Goal: Information Seeking & Learning: Learn about a topic

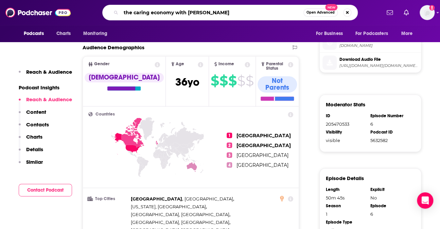
type input "the caring economy with [PERSON_NAME]"
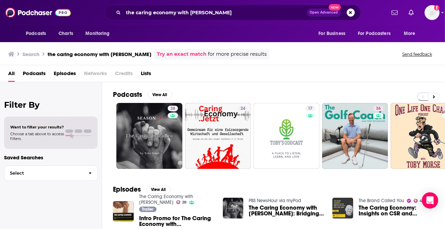
click at [39, 73] on span "Podcasts" at bounding box center [34, 75] width 23 height 14
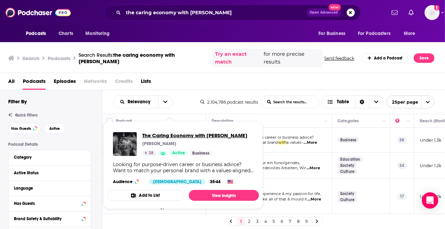
click at [154, 138] on span "The Caring Economy with [PERSON_NAME]" at bounding box center [194, 135] width 105 height 6
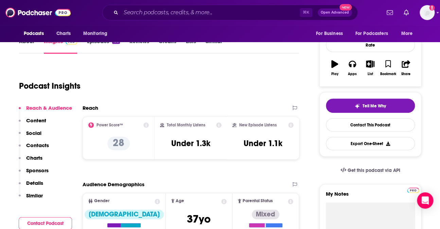
scroll to position [91, 0]
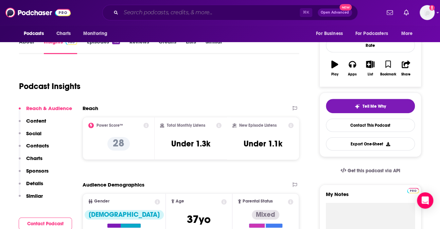
click at [186, 15] on input "Search podcasts, credits, & more..." at bounding box center [210, 12] width 179 height 11
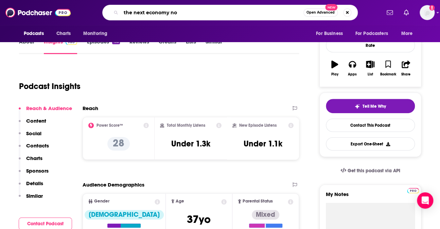
type input "the next economy now"
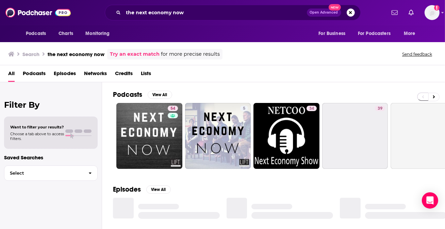
click at [45, 74] on span "Podcasts" at bounding box center [34, 75] width 23 height 14
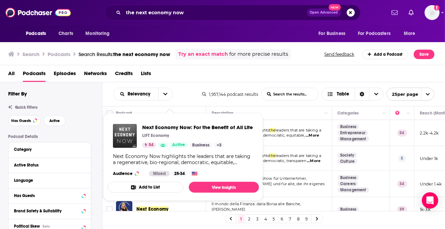
click at [169, 132] on div "Next Economy Now: For the Benefit of All Life LIFT Economy 54 Active Business +…" at bounding box center [197, 136] width 111 height 24
click at [174, 127] on span "Next Economy Now: For the Benefit of All Life" at bounding box center [197, 127] width 111 height 6
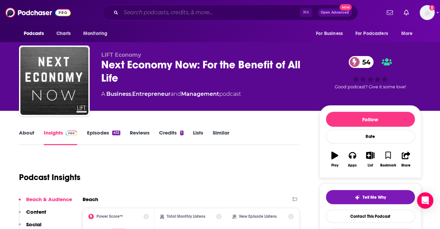
click at [192, 17] on input "Search podcasts, credits, & more..." at bounding box center [210, 12] width 179 height 11
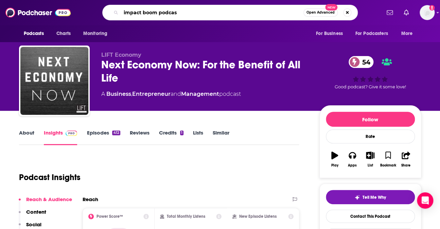
type input "impact boom podcast"
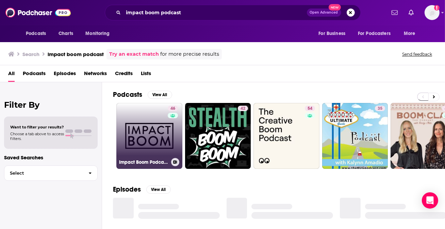
click at [151, 130] on link "46 Impact Boom Podcast - Social Enterprise & Design" at bounding box center [149, 136] width 66 height 66
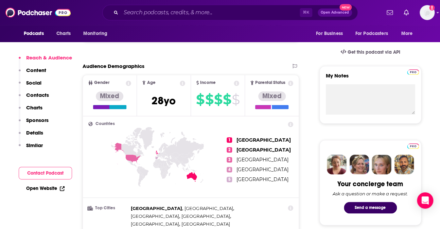
scroll to position [210, 0]
click at [38, 69] on p "Content" at bounding box center [36, 70] width 20 height 6
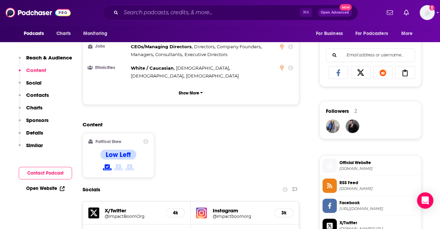
scroll to position [425, 0]
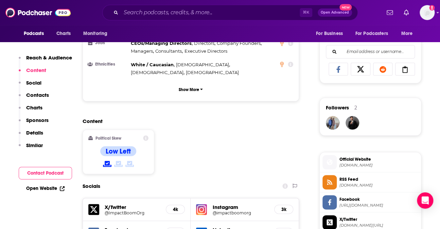
click at [37, 58] on p "Reach & Audience" at bounding box center [49, 57] width 46 height 6
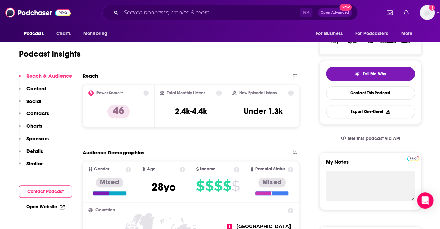
scroll to position [102, 0]
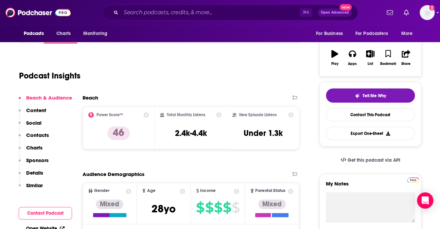
click at [291, 114] on icon at bounding box center [290, 114] width 5 height 5
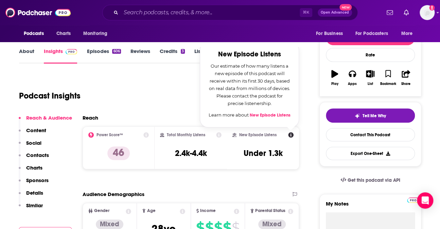
scroll to position [78, 0]
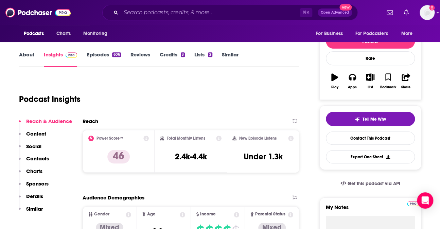
drag, startPoint x: 247, startPoint y: 70, endPoint x: 256, endPoint y: 73, distance: 10.3
click at [255, 143] on div "New Episode Listens Under 1.3k" at bounding box center [264, 151] width 62 height 31
click at [293, 139] on icon at bounding box center [291, 138] width 5 height 5
drag, startPoint x: 245, startPoint y: 68, endPoint x: 252, endPoint y: 70, distance: 7.3
click at [289, 139] on icon at bounding box center [291, 138] width 5 height 5
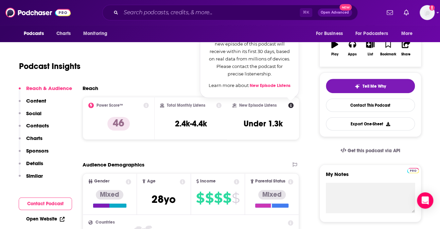
scroll to position [113, 0]
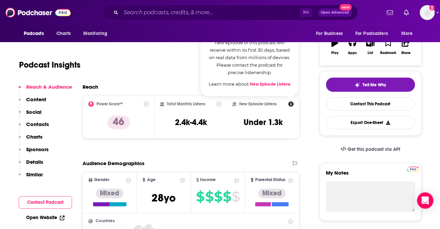
click at [183, 121] on h3 "2.4k-4.4k" at bounding box center [191, 122] width 32 height 10
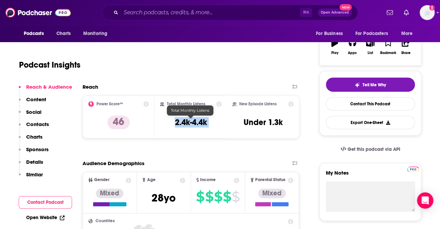
copy div "2.4k-4.4k"
click at [189, 14] on input "Search podcasts, credits, & more..." at bounding box center [210, 12] width 179 height 11
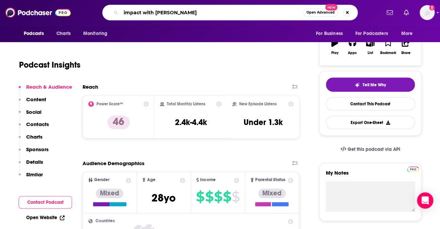
type input "impact with [PERSON_NAME]"
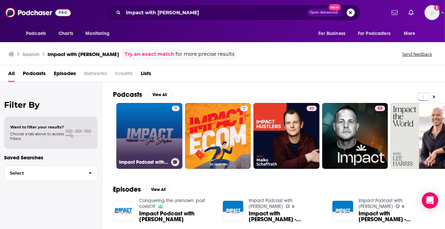
click at [154, 124] on link "9 Impact Podcast with [PERSON_NAME]" at bounding box center [149, 136] width 66 height 66
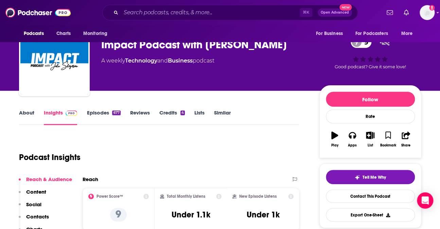
scroll to position [81, 0]
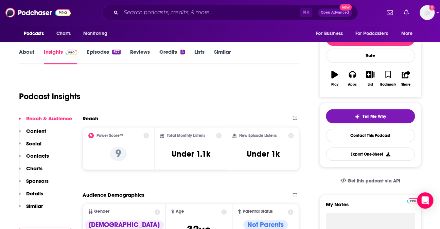
click at [221, 137] on icon at bounding box center [218, 135] width 5 height 5
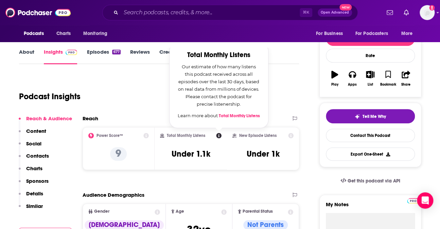
click at [147, 116] on div "Reach" at bounding box center [184, 118] width 203 height 6
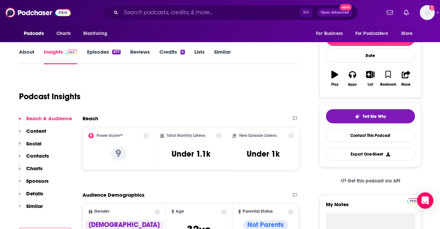
click at [145, 137] on icon at bounding box center [145, 135] width 5 height 5
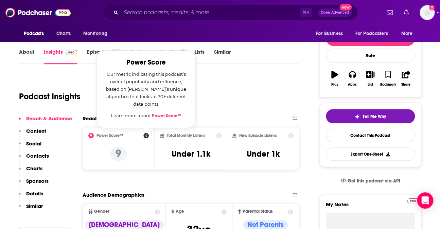
click at [223, 93] on div "Podcast Insights" at bounding box center [156, 92] width 275 height 35
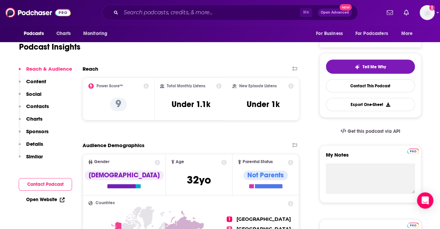
scroll to position [68, 0]
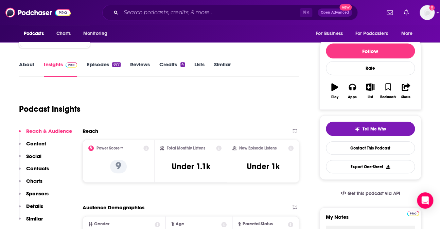
click at [290, 149] on icon at bounding box center [291, 148] width 5 height 5
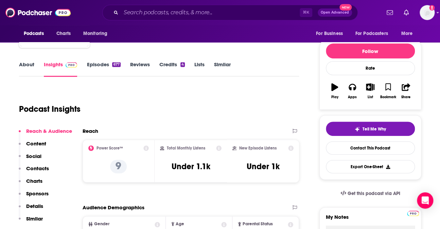
scroll to position [0, 0]
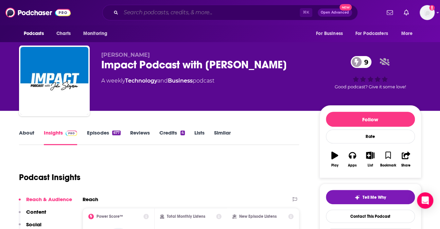
click at [173, 10] on input "Search podcasts, credits, & more..." at bounding box center [210, 12] width 179 height 11
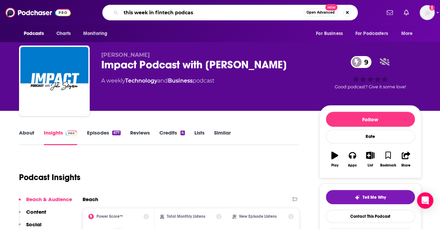
type input "this week in fintech podcast"
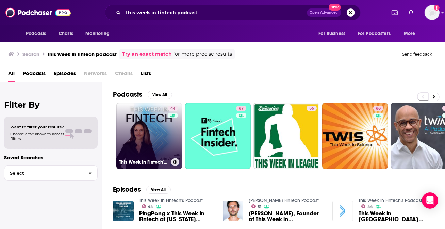
click at [143, 130] on link "44 This Week in Fintech's Podcast" at bounding box center [149, 136] width 66 height 66
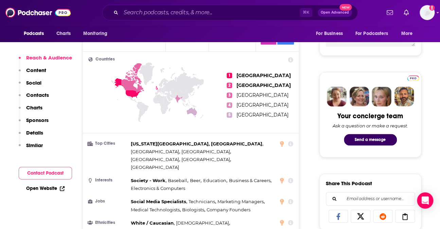
scroll to position [324, 0]
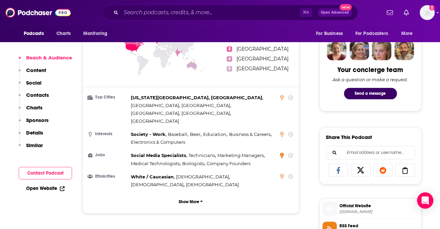
click at [283, 152] on icon at bounding box center [282, 154] width 4 height 5
click at [290, 153] on icon at bounding box center [290, 155] width 5 height 5
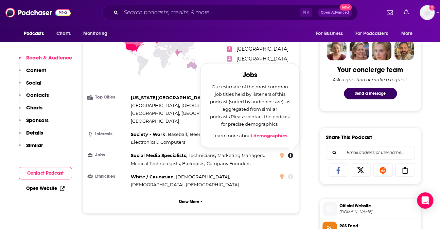
click at [274, 133] on link "demographics" at bounding box center [271, 135] width 34 height 5
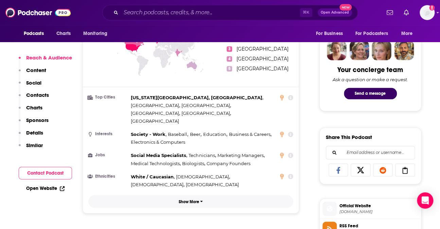
click at [194, 199] on p "Show More" at bounding box center [189, 201] width 20 height 5
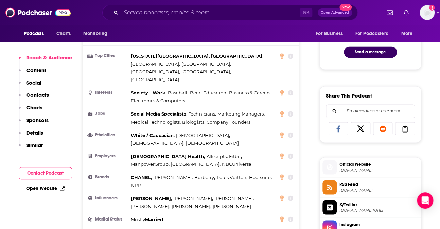
scroll to position [405, 0]
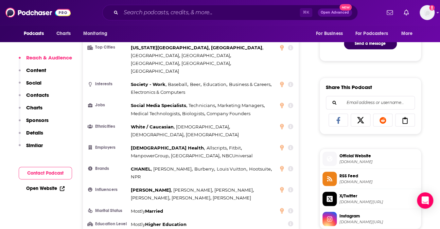
scroll to position [371, 0]
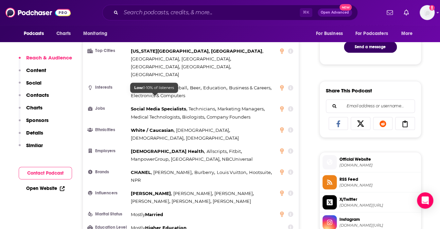
drag, startPoint x: 83, startPoint y: 94, endPoint x: 87, endPoint y: 92, distance: 5.1
click at [83, 93] on div "Countries 1 [GEOGRAPHIC_DATA] 2 [GEOGRAPHIC_DATA] 3 [GEOGRAPHIC_DATA] 4 [GEOGRA…" at bounding box center [191, 108] width 216 height 298
click at [103, 106] on h3 "Jobs" at bounding box center [108, 108] width 40 height 4
click at [291, 169] on icon at bounding box center [290, 171] width 5 height 5
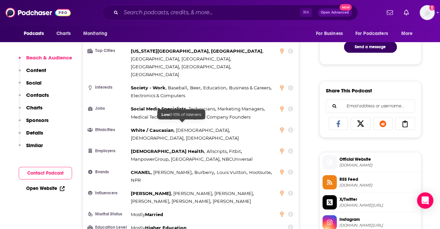
click at [206, 148] on span "Allscripts" at bounding box center [216, 150] width 20 height 5
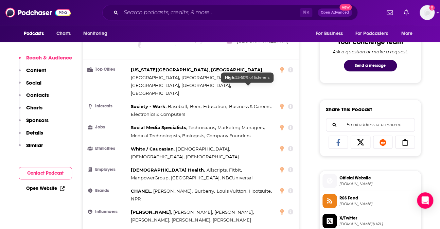
scroll to position [352, 0]
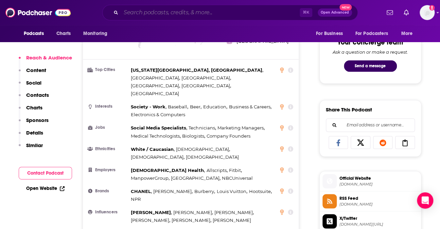
click at [184, 12] on input "Search podcasts, credits, & more..." at bounding box center [210, 12] width 179 height 11
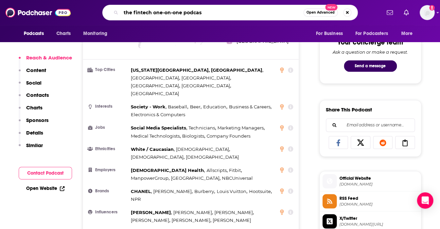
type input "the fintech one-on-one podcast"
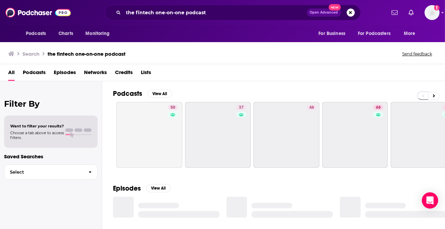
click at [202, 78] on div "All Podcasts Episodes Networks Credits Lists" at bounding box center [223, 74] width 431 height 14
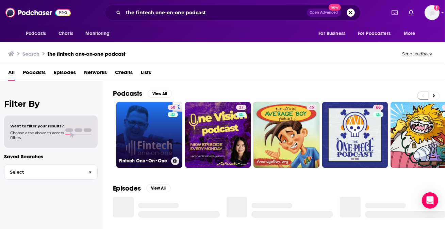
click at [144, 126] on link "50 Fintech One•On•One" at bounding box center [149, 135] width 66 height 66
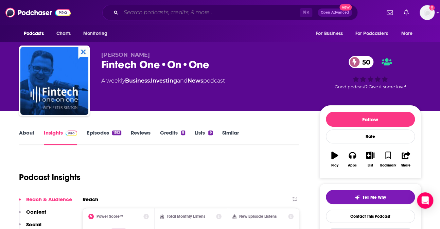
click at [157, 16] on input "Search podcasts, credits, & more..." at bounding box center [210, 12] width 179 height 11
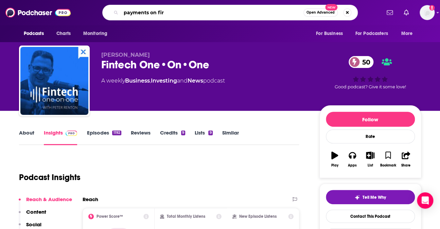
type input "payments on fire"
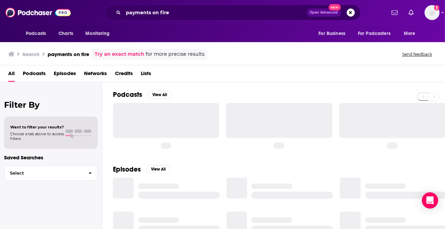
click at [221, 82] on div "Podcasts View All" at bounding box center [279, 119] width 332 height 74
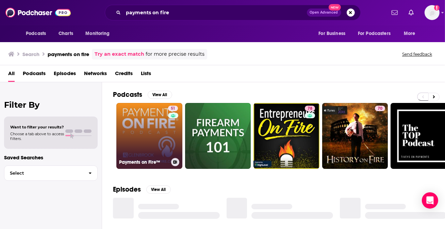
click at [138, 123] on link "51 Payments on Fire™" at bounding box center [149, 136] width 66 height 66
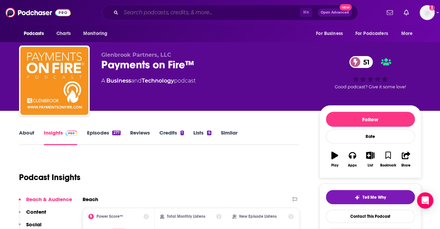
click at [156, 15] on input "Search podcasts, credits, & more..." at bounding box center [210, 12] width 179 height 11
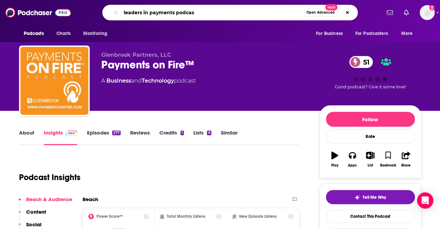
type input "leaders in payments podcast"
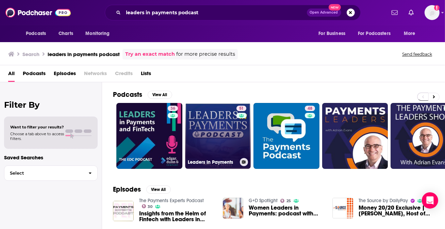
click at [215, 133] on link "51 Leaders In Payments" at bounding box center [218, 136] width 66 height 66
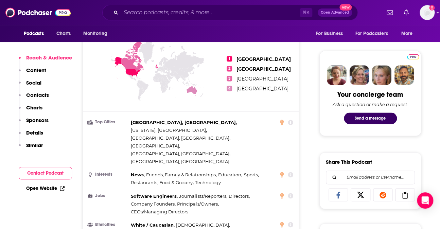
scroll to position [335, 0]
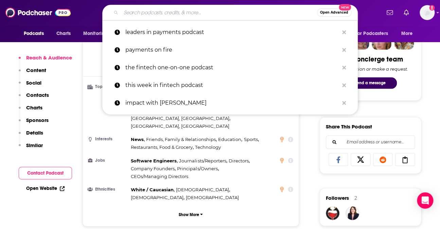
click at [170, 14] on input "Search podcasts, credits, & more..." at bounding box center [219, 12] width 196 height 11
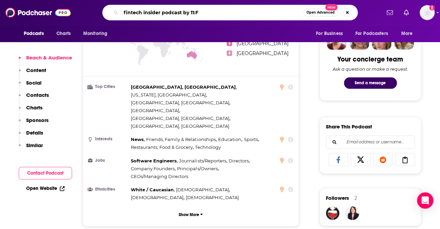
type input "fintech insider podcast by 11:FS"
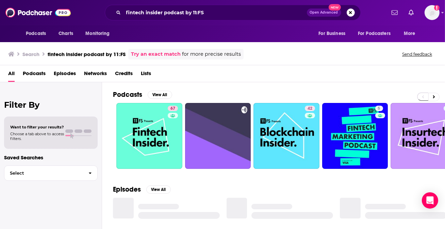
click at [163, 130] on link "67" at bounding box center [149, 136] width 66 height 66
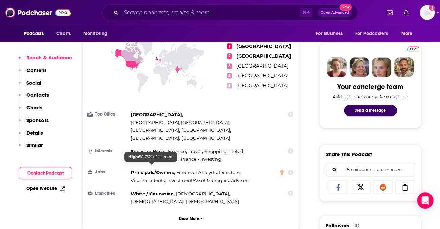
scroll to position [319, 0]
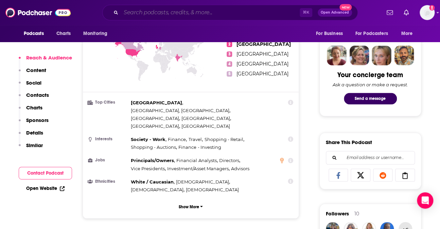
click at [206, 13] on input "Search podcasts, credits, & more..." at bounding box center [210, 12] width 179 height 11
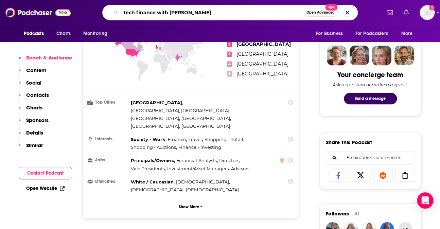
type input "tech finance with [PERSON_NAME]"
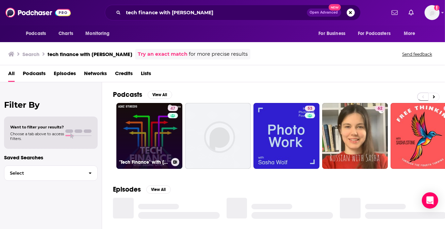
click at [154, 131] on link "47 "Tech Finance" with [PERSON_NAME]: B2B Fintech | AI | Finance Tech" at bounding box center [149, 136] width 66 height 66
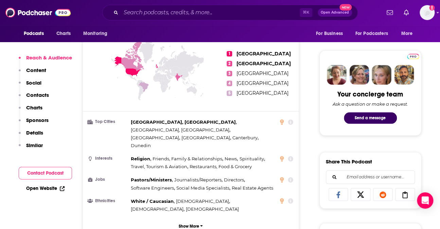
scroll to position [316, 0]
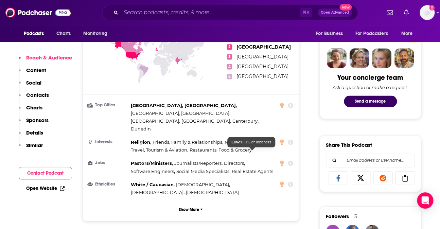
click at [239, 168] on span "Real Estate Agents" at bounding box center [252, 170] width 41 height 5
click at [200, 168] on span "Social Media Specialists" at bounding box center [202, 170] width 53 height 5
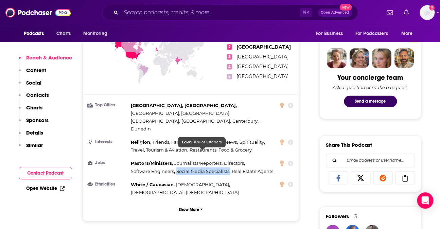
click at [200, 168] on span "Social Media Specialists" at bounding box center [202, 170] width 53 height 5
click at [171, 168] on span "Software Engineers" at bounding box center [152, 170] width 43 height 5
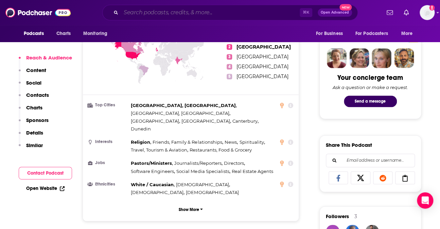
click at [173, 10] on input "Search podcasts, credits, & more..." at bounding box center [210, 12] width 179 height 11
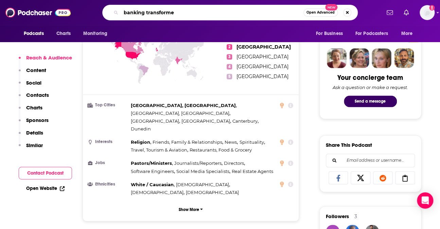
type input "banking transformed"
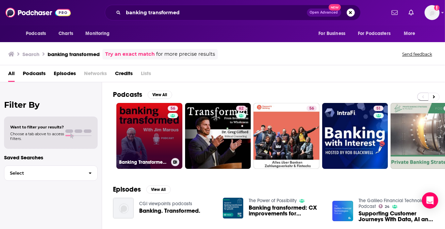
click at [131, 120] on link "56 Banking Transformed with [PERSON_NAME]" at bounding box center [149, 136] width 66 height 66
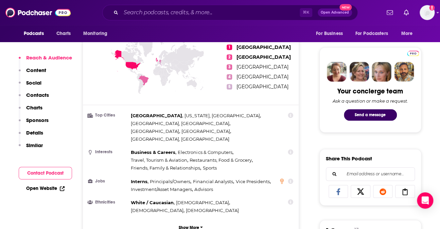
scroll to position [322, 0]
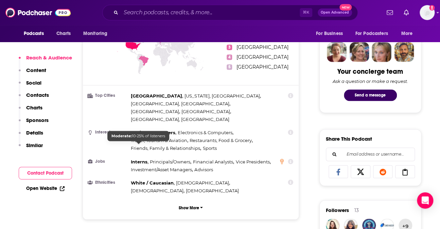
click at [136, 159] on span "Interns" at bounding box center [139, 161] width 17 height 5
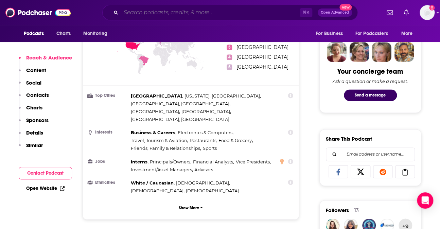
click at [172, 15] on input "Search podcasts, credits, & more..." at bounding box center [210, 12] width 179 height 11
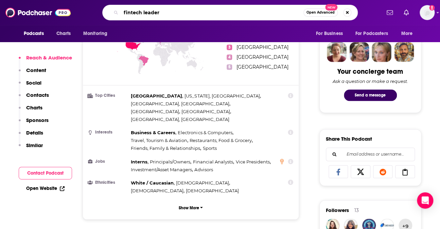
type input "fintech leaders"
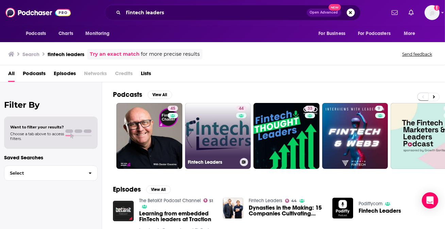
click at [208, 126] on link "44 Fintech Leaders" at bounding box center [218, 136] width 66 height 66
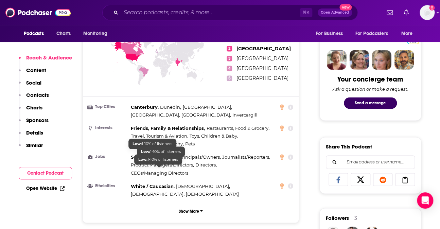
scroll to position [327, 0]
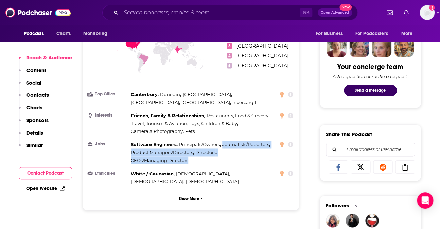
drag, startPoint x: 222, startPoint y: 141, endPoint x: 192, endPoint y: 158, distance: 34.5
click at [192, 158] on div "Software Engineers , Principals/Owners , Journalists/Reporters , Product Manage…" at bounding box center [203, 152] width 145 height 23
copy div "Journalists/Reporters , Product Managers/Directors , Directors , CEOs/Managing …"
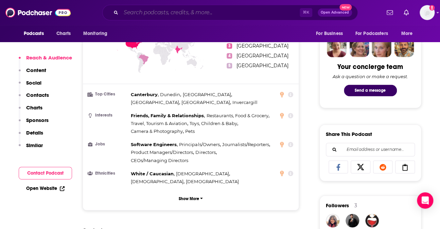
click at [205, 12] on input "Search podcasts, credits, & more..." at bounding box center [210, 12] width 179 height 11
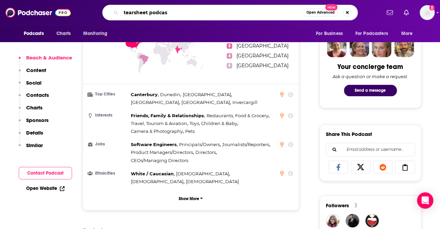
type input "tearsheet podcast"
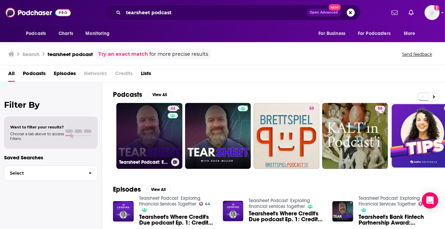
click at [150, 136] on link "44 Tearsheet Podcast: Exploring Financial Services Together" at bounding box center [149, 136] width 66 height 66
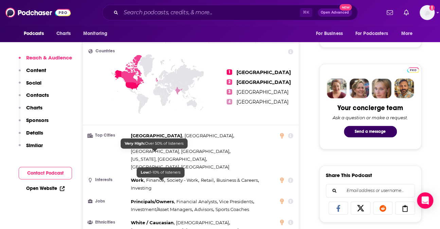
scroll to position [284, 0]
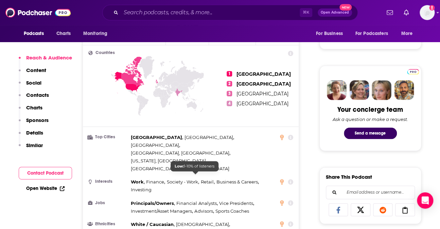
click at [189, 200] on span "Financial Analysts" at bounding box center [196, 202] width 40 height 5
click at [168, 200] on span "Principals/Owners" at bounding box center [152, 202] width 43 height 5
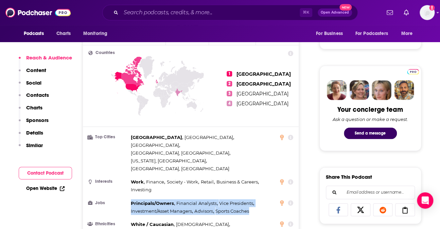
drag, startPoint x: 129, startPoint y: 175, endPoint x: 251, endPoint y: 182, distance: 121.9
click at [251, 199] on li "Jobs Principals/Owners , Financial Analysts , Vice Presidents , Investment/Asse…" at bounding box center [190, 207] width 205 height 16
copy div "Principals/Owners , Financial Analysts , Vice Presidents , Investment/Asset Man…"
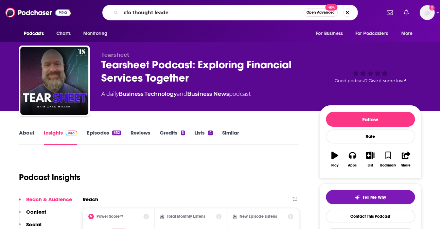
type input "cfo thought leader"
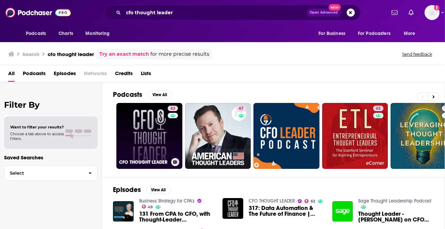
click at [134, 125] on link "62 CFO THOUGHT LEADER" at bounding box center [149, 136] width 66 height 66
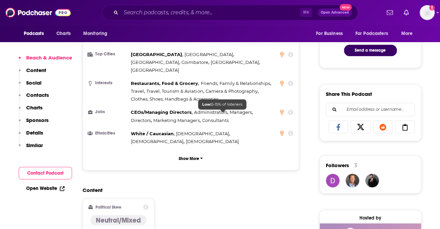
scroll to position [360, 0]
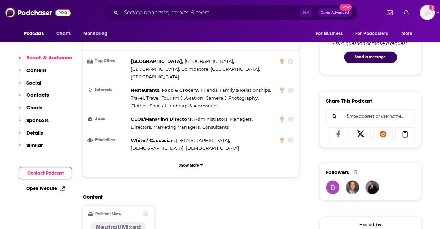
click at [224, 116] on span "Administrators" at bounding box center [210, 118] width 33 height 5
click at [220, 116] on span "Administrators" at bounding box center [210, 118] width 33 height 5
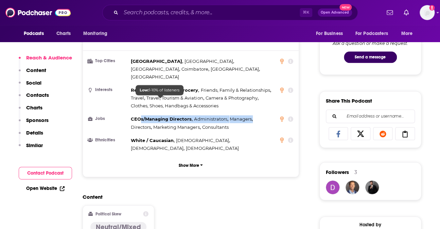
drag, startPoint x: 243, startPoint y: 106, endPoint x: 139, endPoint y: 98, distance: 104.0
click at [139, 115] on div "CEOs/Managing Directors , Administrators , Managers , Directors , Marketing Man…" at bounding box center [203, 123] width 145 height 16
click at [135, 116] on span "CEOs/Managing Directors" at bounding box center [161, 118] width 61 height 5
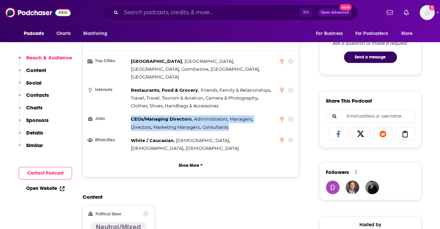
drag, startPoint x: 131, startPoint y: 99, endPoint x: 235, endPoint y: 112, distance: 105.3
click at [235, 112] on ul "Top Cities Milan , Rome , Naples , Coimbatore , London , Turin Interests Restau…" at bounding box center [190, 104] width 205 height 95
copy div "CEOs/Managing Directors , Administrators , Managers , Directors , Marketing Man…"
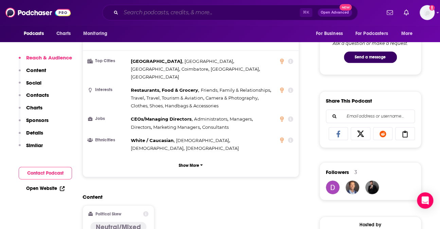
click at [175, 9] on input "Search podcasts, credits, & more..." at bounding box center [210, 12] width 179 height 11
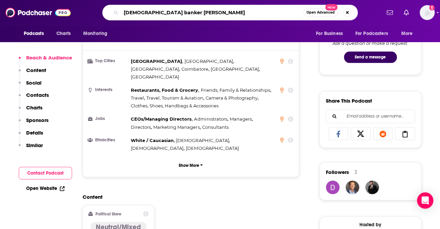
type input "american banker podcast"
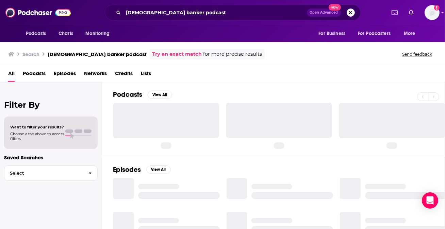
click at [219, 79] on div "All Podcasts Episodes Networks Credits Lists" at bounding box center [223, 75] width 431 height 14
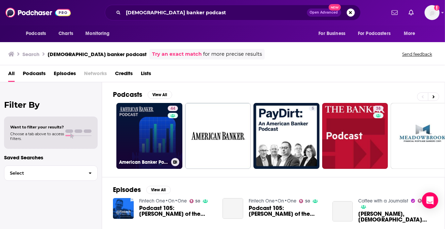
click at [139, 126] on link "44 American Banker Podcast" at bounding box center [149, 136] width 66 height 66
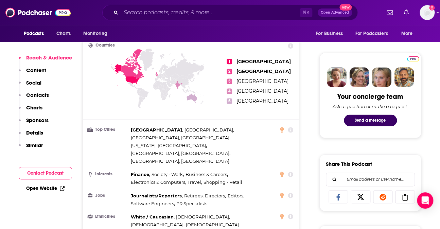
scroll to position [298, 0]
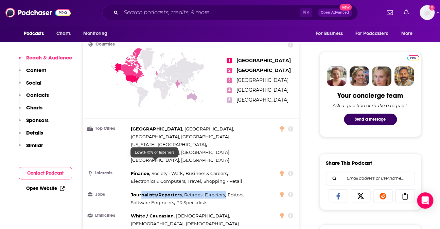
drag, startPoint x: 222, startPoint y: 169, endPoint x: 141, endPoint y: 165, distance: 81.7
click at [141, 191] on div "Journalists/Reporters , Retirees , Directors , Editors , Software Engineers , P…" at bounding box center [203, 199] width 145 height 16
click at [141, 192] on span "Journalists/Reporters" at bounding box center [156, 194] width 51 height 5
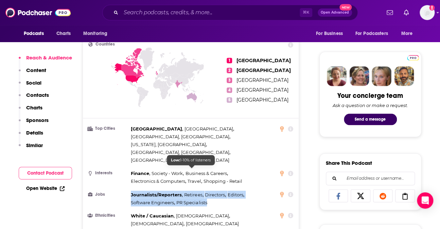
drag, startPoint x: 131, startPoint y: 162, endPoint x: 208, endPoint y: 169, distance: 78.3
click at [208, 191] on div "Journalists/Reporters , Retirees , Directors , Editors , Software Engineers , P…" at bounding box center [203, 199] width 145 height 16
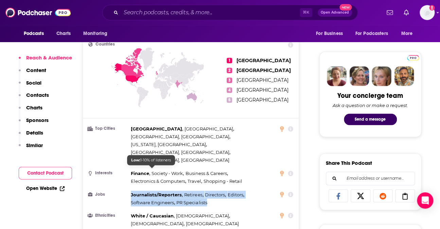
copy div "Journalists/Reporters , Retirees , Directors , Editors , Software Engineers , P…"
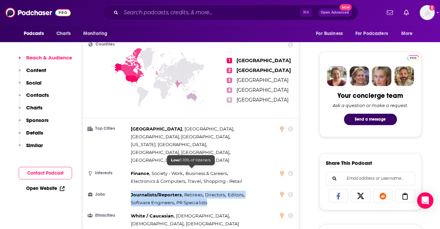
click at [206, 200] on span "PR Specialists" at bounding box center [191, 202] width 31 height 5
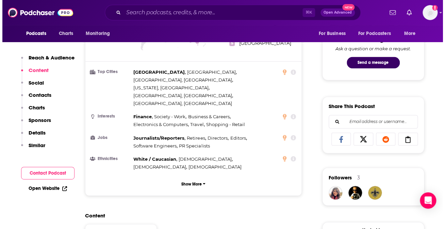
scroll to position [356, 0]
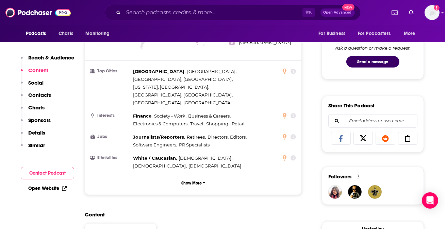
click at [175, 19] on div "⌘ K Open Advanced New" at bounding box center [233, 13] width 256 height 16
click at [169, 14] on input "Search podcasts, credits, & more..." at bounding box center [212, 12] width 179 height 11
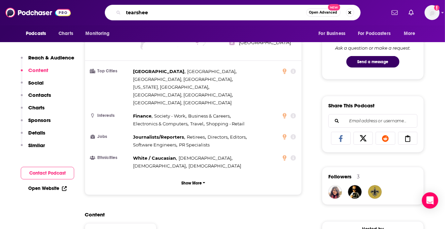
type input "tearsheet"
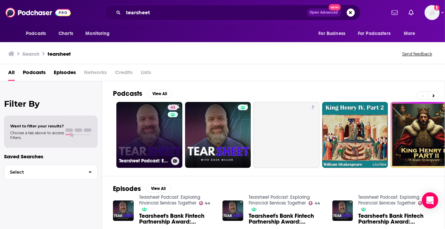
click at [150, 121] on link "44 Tearsheet Podcast: Exploring Financial Services Together" at bounding box center [149, 135] width 66 height 66
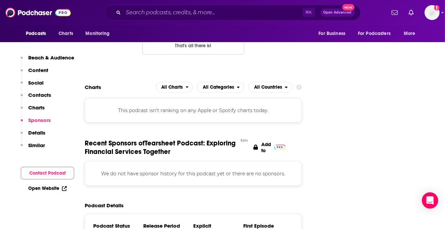
scroll to position [785, 0]
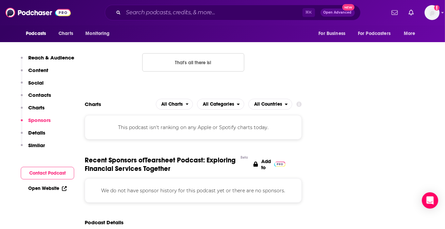
click at [34, 107] on p "Charts" at bounding box center [36, 107] width 16 height 6
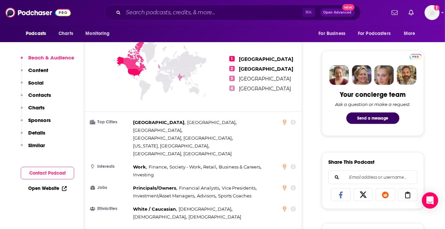
scroll to position [301, 0]
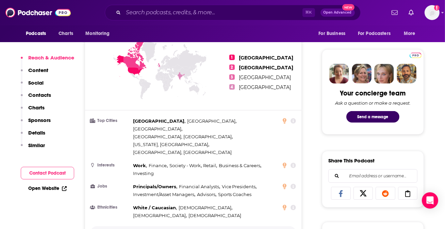
click at [200, 229] on p "Show More" at bounding box center [191, 233] width 20 height 5
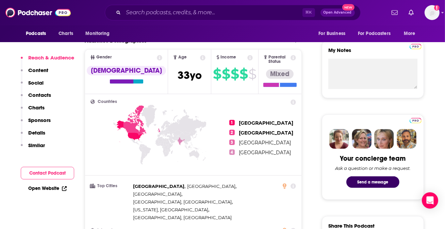
scroll to position [242, 0]
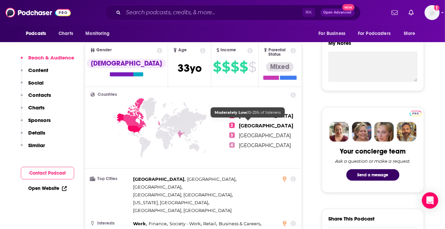
click at [246, 124] on span "[GEOGRAPHIC_DATA]" at bounding box center [266, 126] width 54 height 6
click at [294, 92] on icon at bounding box center [292, 94] width 5 height 5
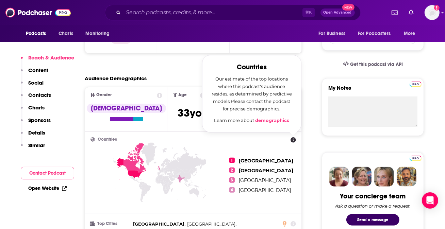
scroll to position [197, 0]
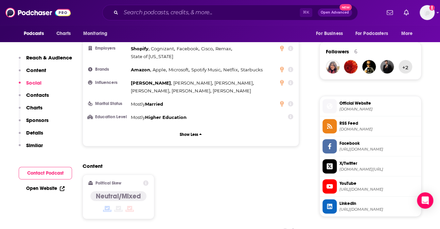
scroll to position [595, 0]
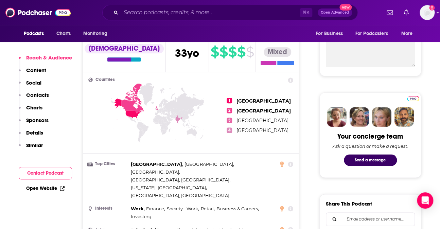
scroll to position [302, 0]
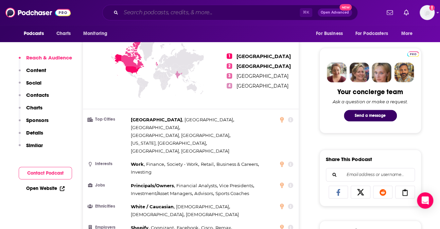
click at [155, 17] on input "Search podcasts, credits, & more..." at bounding box center [210, 12] width 179 height 11
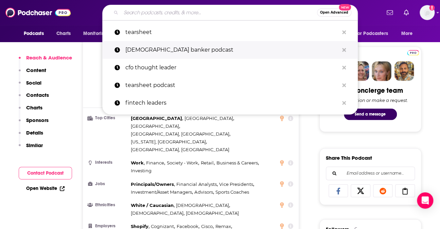
scroll to position [299, 0]
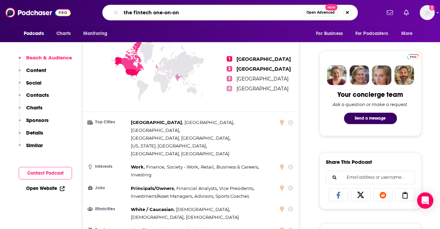
type input "the fintech one-on-one"
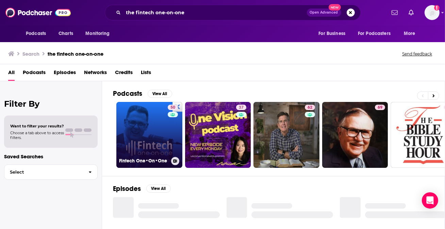
click at [146, 124] on link "50 Fintech One•On•One" at bounding box center [149, 135] width 66 height 66
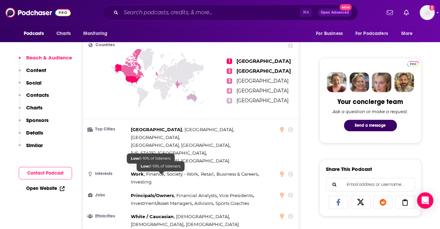
scroll to position [310, 0]
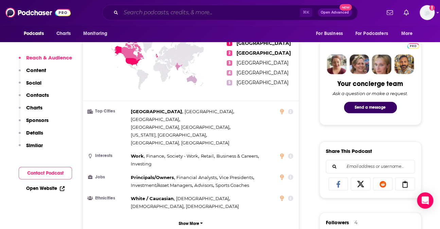
click at [187, 17] on input "Search podcasts, credits, & more..." at bounding box center [210, 12] width 179 height 11
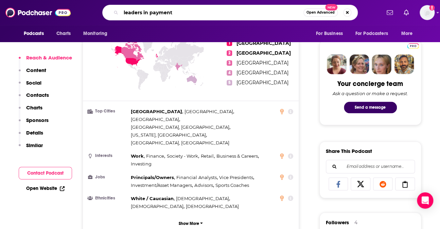
type input "leaders in payments"
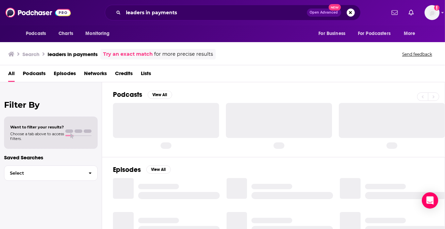
click at [215, 87] on div "Podcasts View All" at bounding box center [279, 119] width 332 height 74
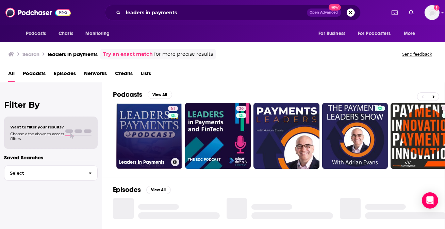
click at [140, 124] on link "51 Leaders In Payments" at bounding box center [149, 136] width 66 height 66
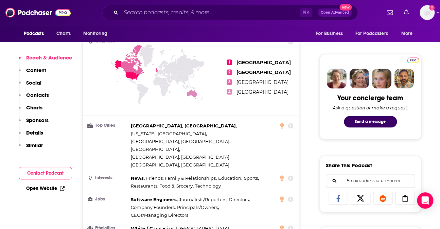
scroll to position [322, 0]
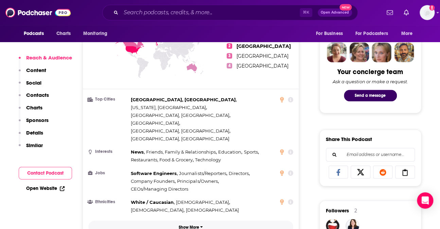
click at [189, 225] on p "Show More" at bounding box center [189, 227] width 20 height 5
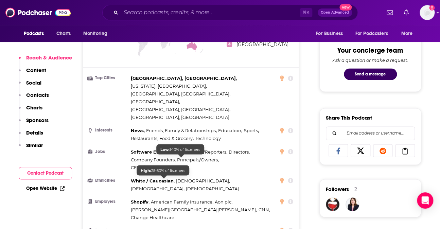
scroll to position [338, 0]
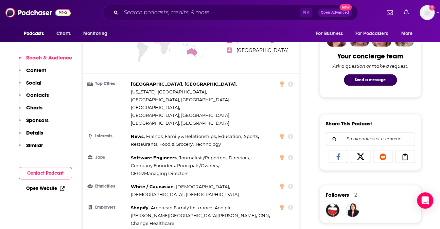
click at [290, 205] on icon at bounding box center [290, 207] width 5 height 5
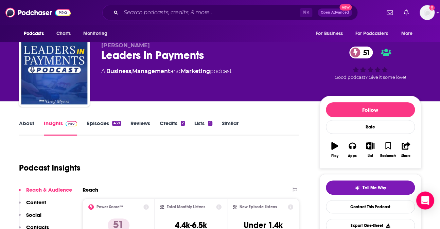
scroll to position [0, 0]
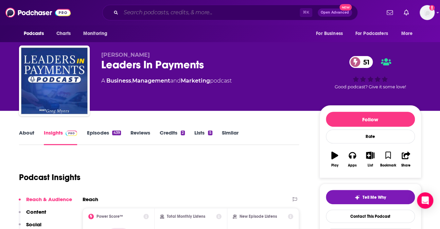
click at [143, 13] on input "Search podcasts, credits, & more..." at bounding box center [210, 12] width 179 height 11
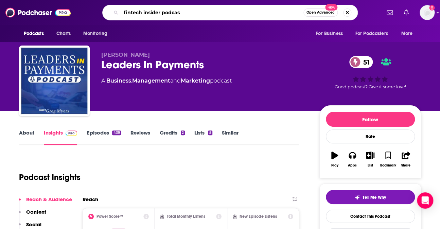
type input "fintech insider podcast"
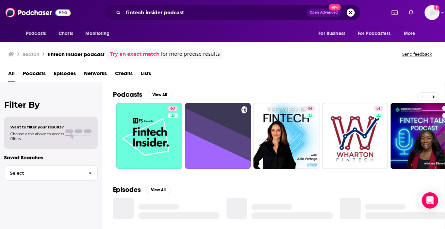
click at [215, 94] on div "Podcasts View All" at bounding box center [279, 96] width 332 height 13
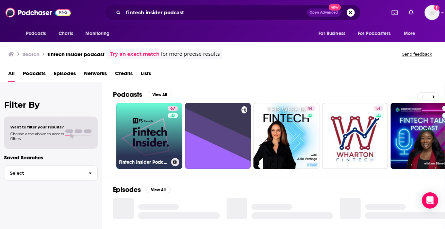
click at [147, 129] on link "67 Fintech Insider Podcast by 11:FS" at bounding box center [149, 136] width 66 height 66
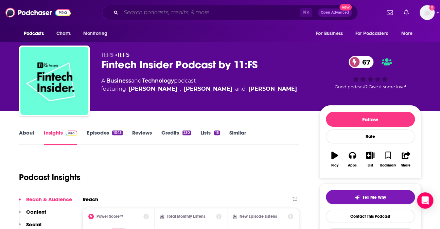
click at [174, 10] on input "Search podcasts, credits, & more..." at bounding box center [210, 12] width 179 height 11
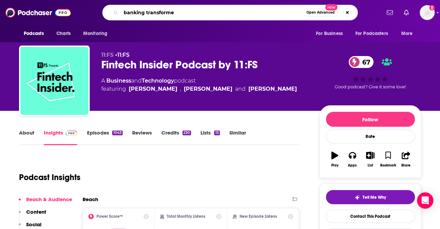
type input "banking transformed"
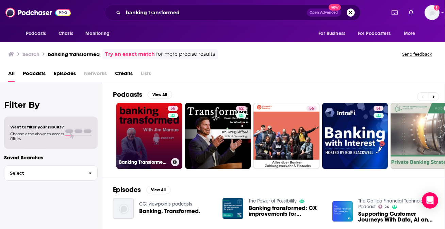
click at [124, 122] on link "56 Banking Transformed with [PERSON_NAME]" at bounding box center [149, 136] width 66 height 66
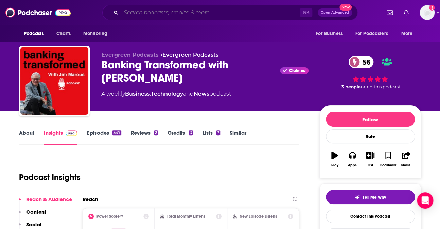
click at [174, 10] on input "Search podcasts, credits, & more..." at bounding box center [210, 12] width 179 height 11
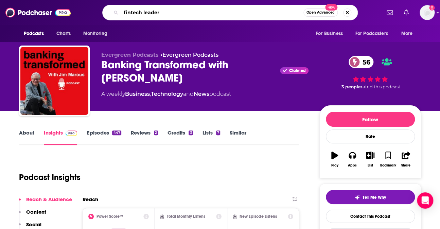
type input "fintech leaders"
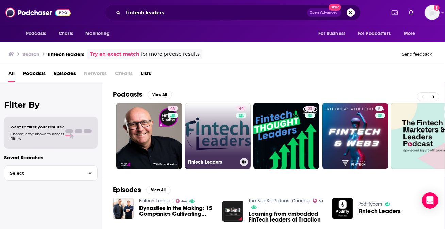
click at [218, 136] on link "44 Fintech Leaders" at bounding box center [218, 136] width 66 height 66
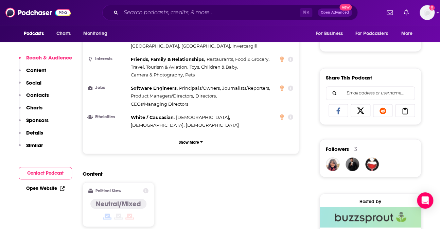
scroll to position [324, 0]
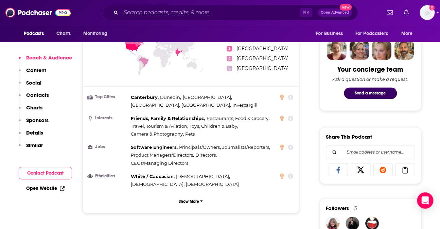
click at [175, 20] on div "⌘ K Open Advanced New" at bounding box center [230, 13] width 256 height 16
click at [189, 12] on input "Search podcasts, credits, & more..." at bounding box center [210, 12] width 179 height 11
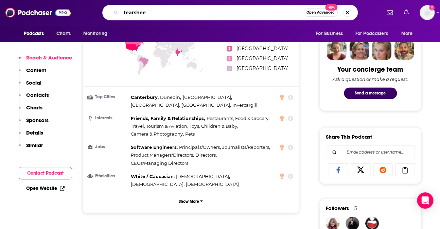
type input "tearsheet"
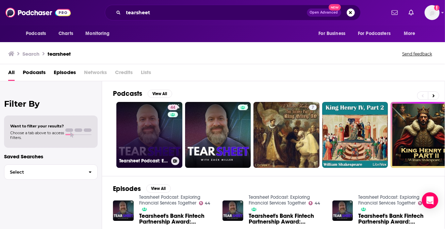
click at [149, 136] on link "44 Tearsheet Podcast: Exploring Financial Services Together" at bounding box center [149, 135] width 66 height 66
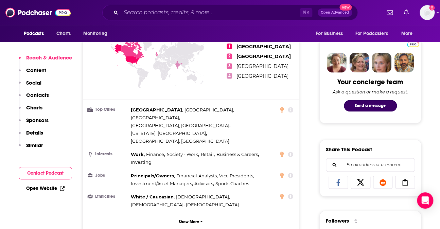
scroll to position [326, 0]
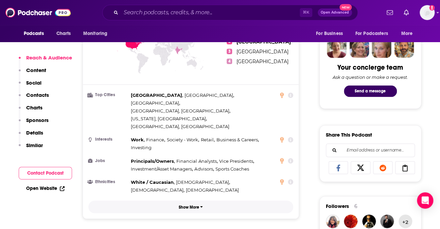
click at [185, 205] on p "Show More" at bounding box center [189, 207] width 20 height 5
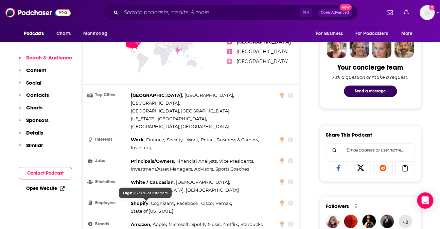
scroll to position [384, 0]
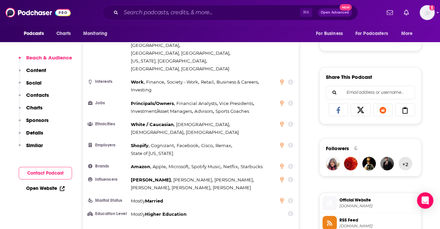
click at [290, 142] on icon at bounding box center [290, 144] width 5 height 5
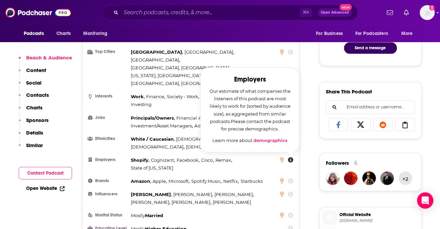
scroll to position [370, 0]
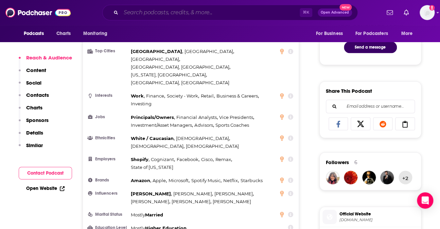
click at [184, 17] on input "Search podcasts, credits, & more..." at bounding box center [210, 12] width 179 height 11
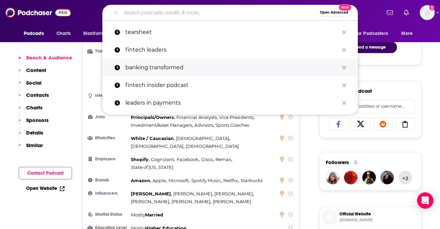
click at [154, 66] on p "banking transformed" at bounding box center [232, 68] width 214 height 18
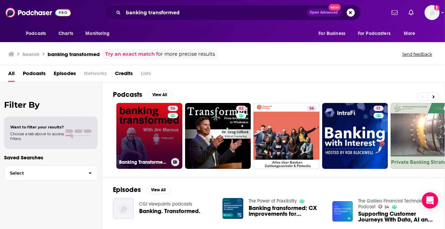
click at [155, 128] on link "56 Banking Transformed with [PERSON_NAME]" at bounding box center [149, 136] width 66 height 66
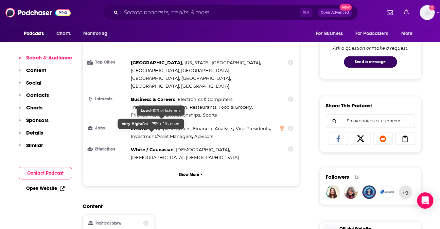
scroll to position [362, 0]
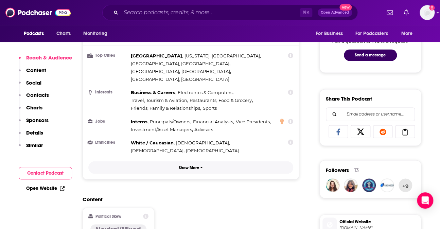
click at [188, 165] on p "Show More" at bounding box center [189, 167] width 20 height 5
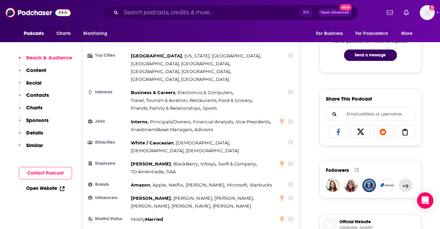
scroll to position [383, 0]
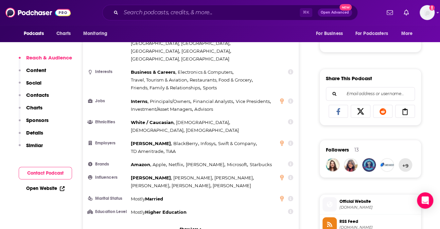
click at [293, 140] on icon at bounding box center [290, 142] width 5 height 5
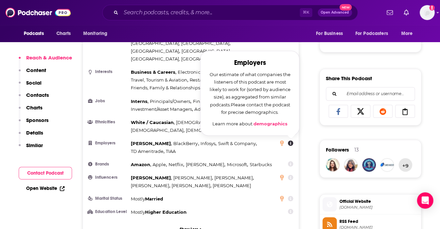
scroll to position [366, 0]
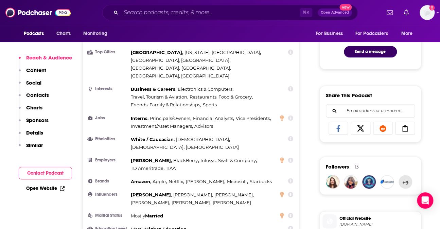
click at [290, 157] on icon at bounding box center [290, 159] width 5 height 5
